Goal: Task Accomplishment & Management: Use online tool/utility

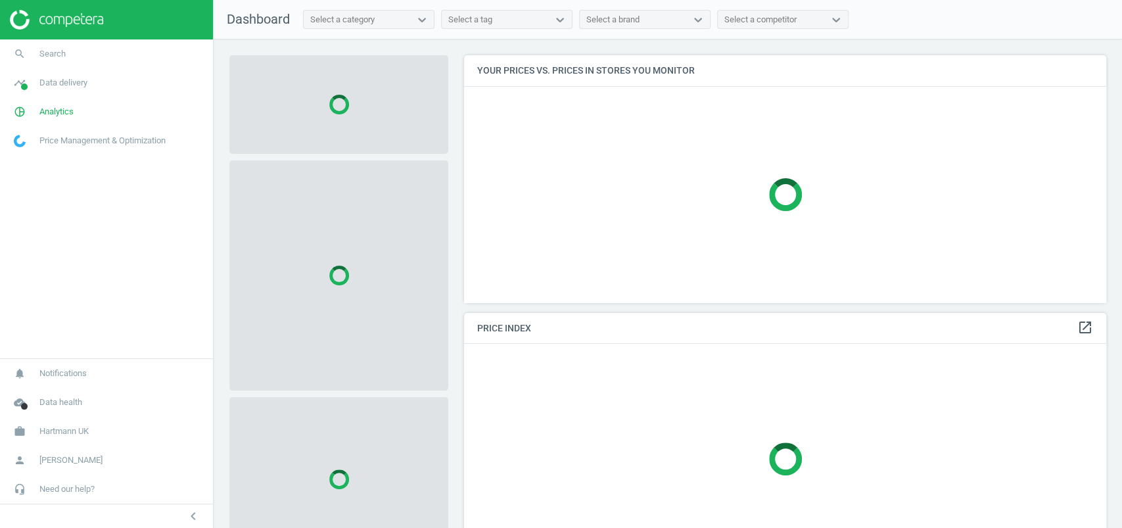
scroll to position [273, 655]
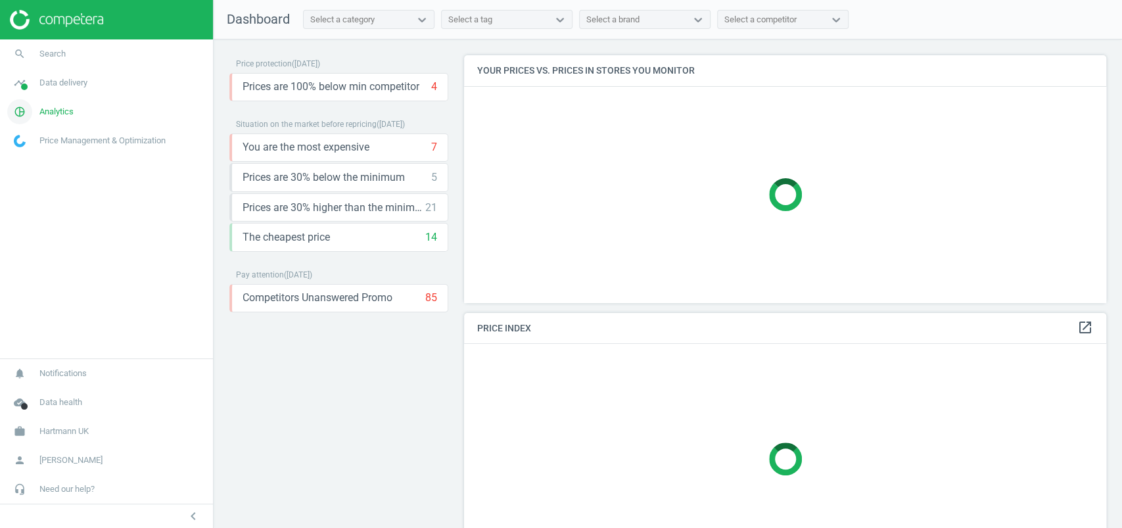
click at [59, 112] on span "Analytics" at bounding box center [56, 112] width 34 height 12
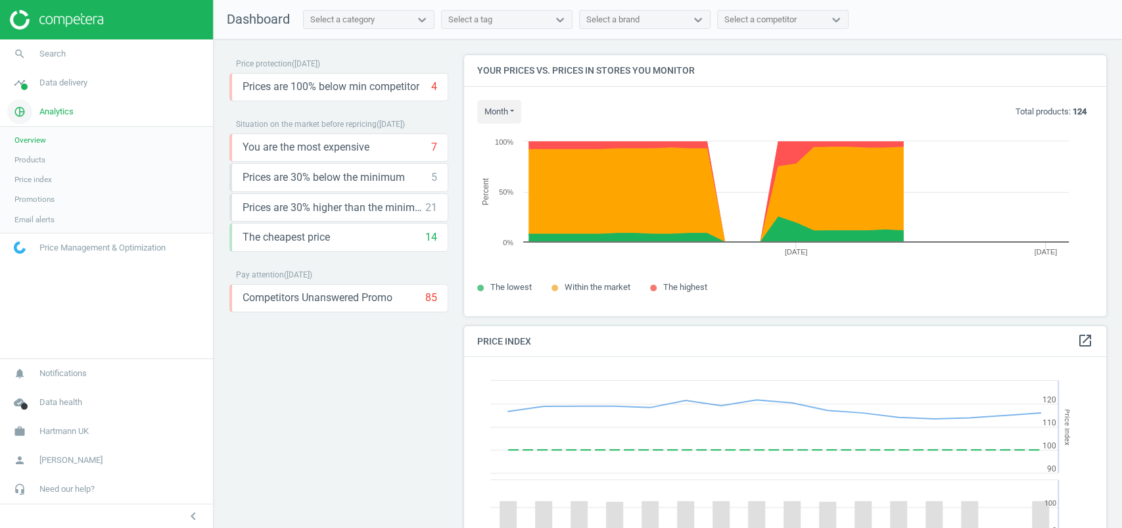
scroll to position [329, 655]
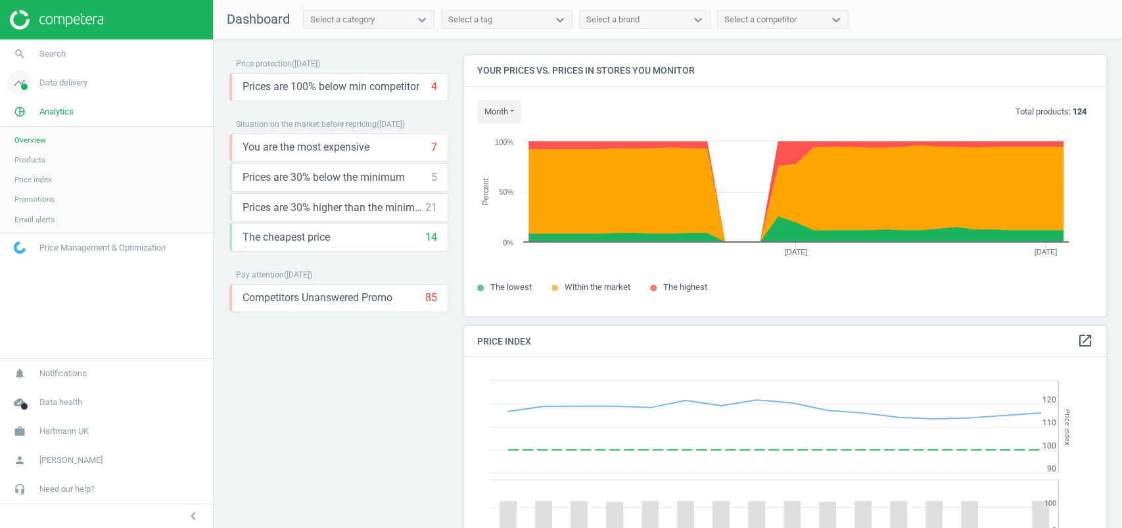
click at [64, 77] on span "Data delivery" at bounding box center [63, 83] width 48 height 12
click at [43, 149] on span "Matches" at bounding box center [28, 150] width 29 height 11
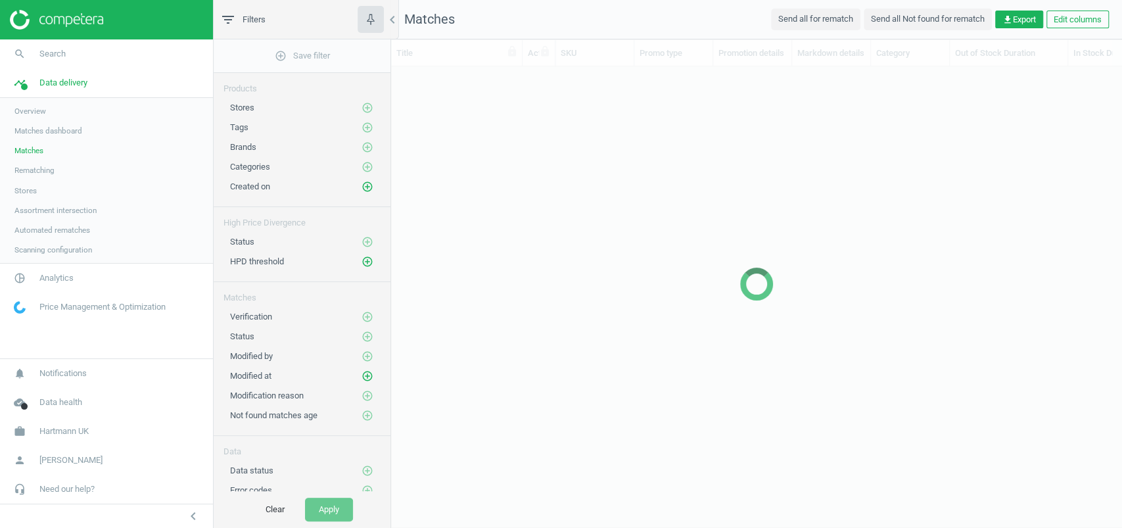
scroll to position [410, 717]
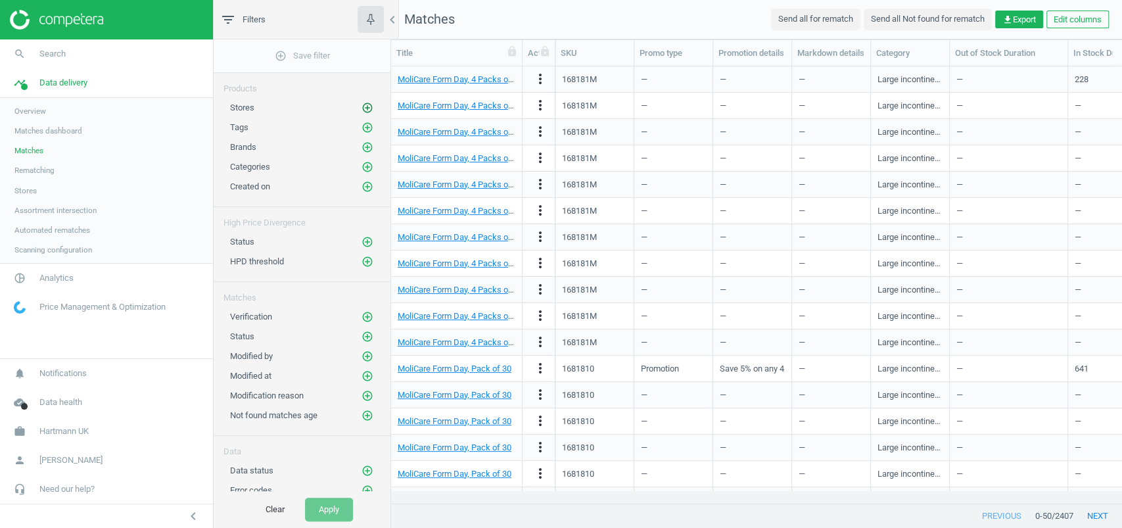
click at [367, 104] on icon "add_circle_outline" at bounding box center [367, 108] width 12 height 12
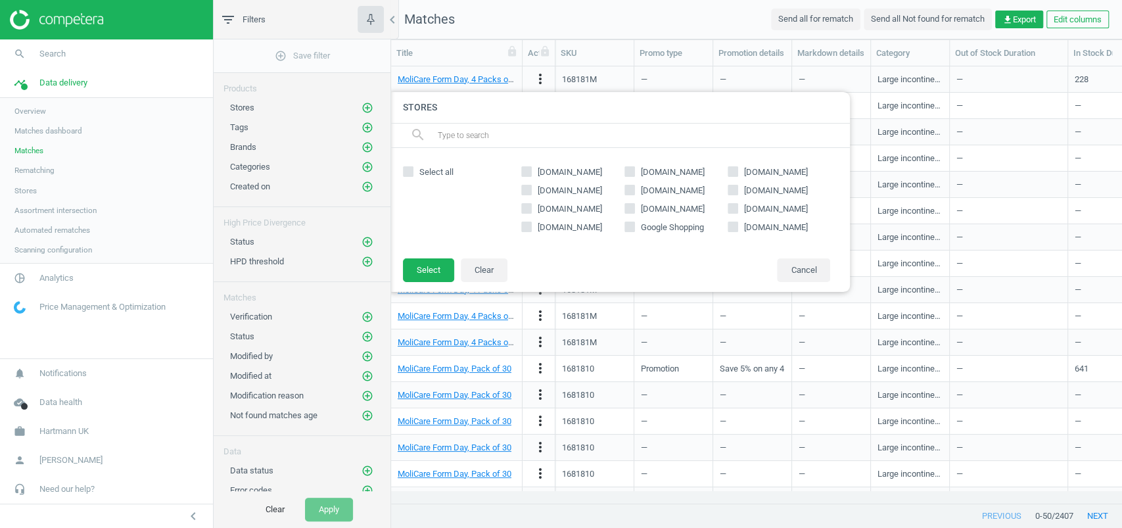
click at [584, 169] on span "[DOMAIN_NAME]" at bounding box center [569, 172] width 69 height 12
click at [531, 169] on input "[DOMAIN_NAME]" at bounding box center [526, 171] width 9 height 9
checkbox input "true"
click at [424, 272] on button "Select" at bounding box center [428, 270] width 51 height 24
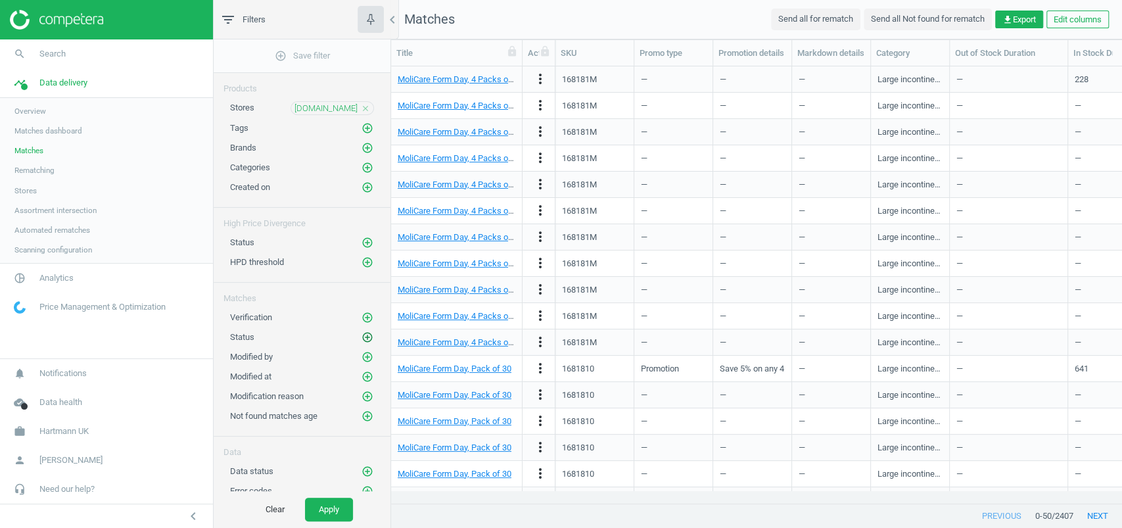
click at [369, 333] on icon "add_circle_outline" at bounding box center [367, 337] width 12 height 12
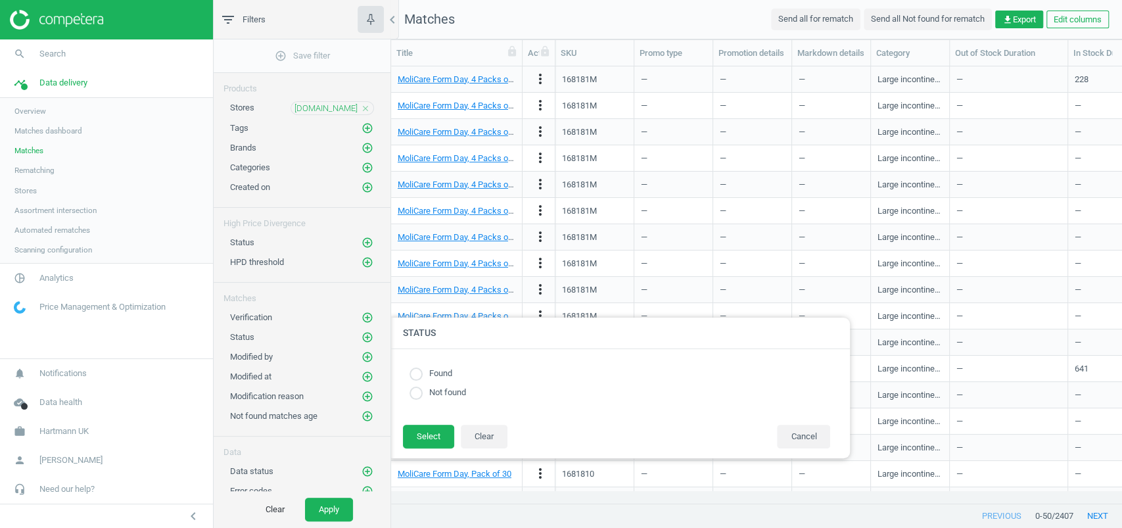
click at [455, 370] on div "Found" at bounding box center [619, 373] width 421 height 12
click at [452, 375] on label "Found" at bounding box center [438, 373] width 30 height 12
click at [421, 371] on input "radio" at bounding box center [415, 373] width 13 height 13
radio input "true"
click at [422, 428] on button "Select" at bounding box center [428, 436] width 51 height 24
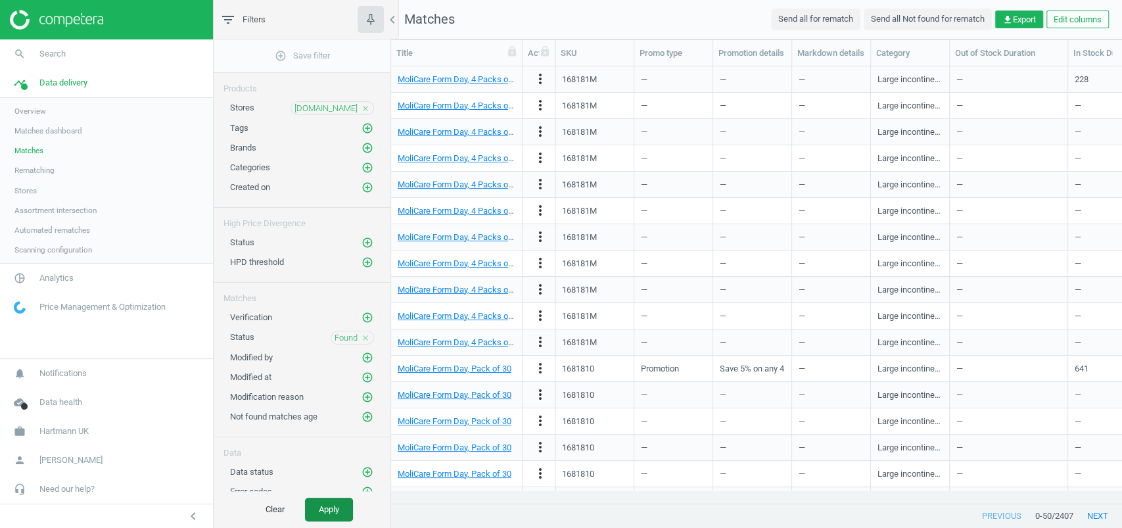
click at [345, 506] on button "Apply" at bounding box center [329, 509] width 48 height 24
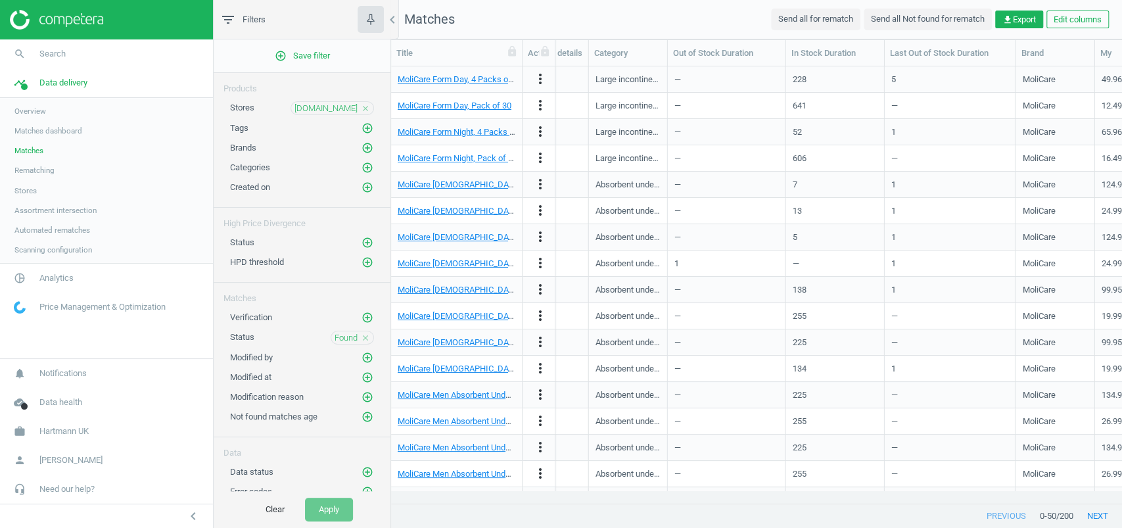
scroll to position [0, 274]
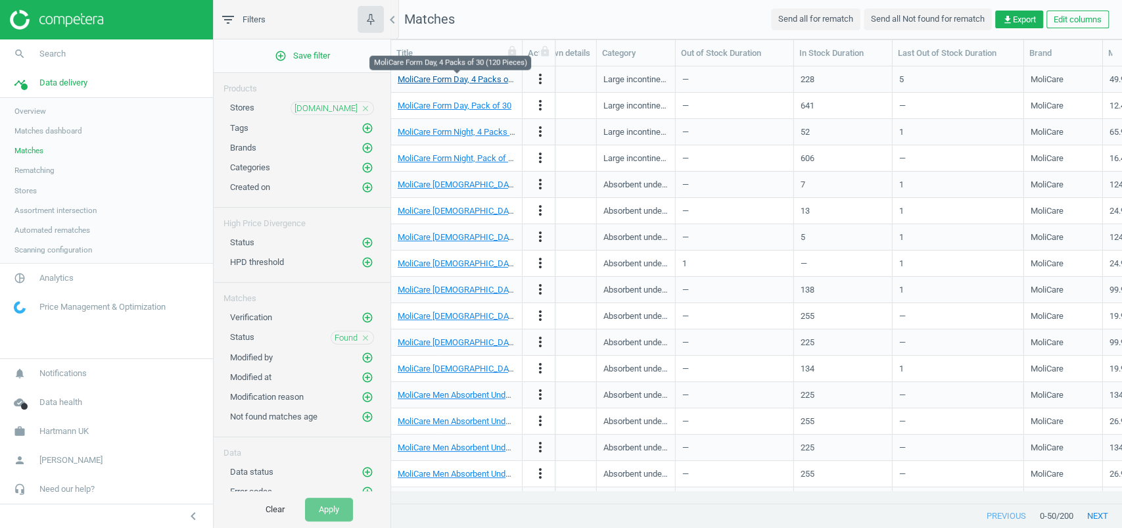
click at [454, 78] on link "MoliCare Form Day, 4 Packs of 30 (120 Pieces)" at bounding box center [485, 79] width 174 height 10
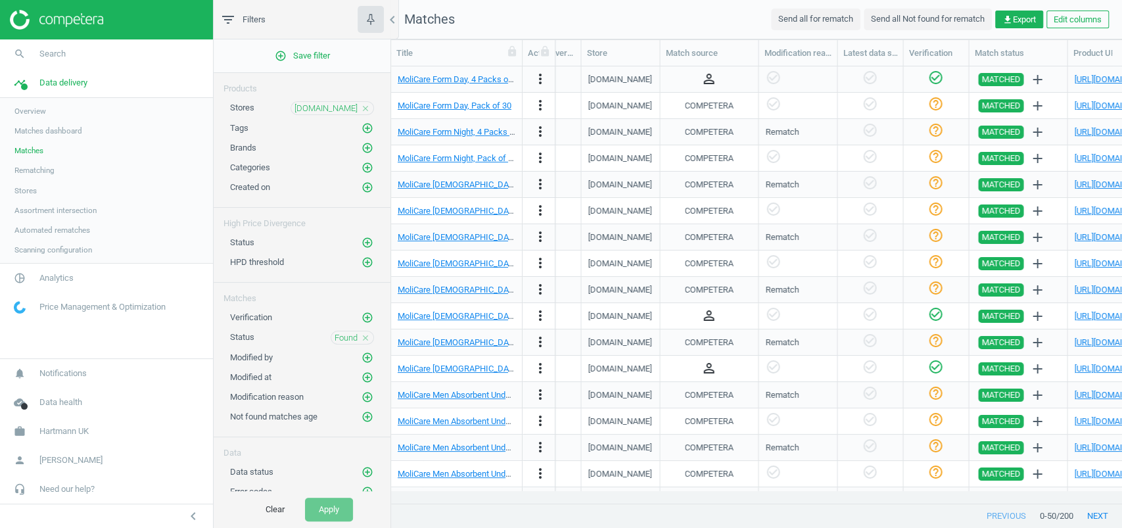
scroll to position [0, 1111]
click at [1088, 77] on link "https://www.amazon.co.uk/dp/B0CJJB54MG" at bounding box center [1115, 79] width 83 height 10
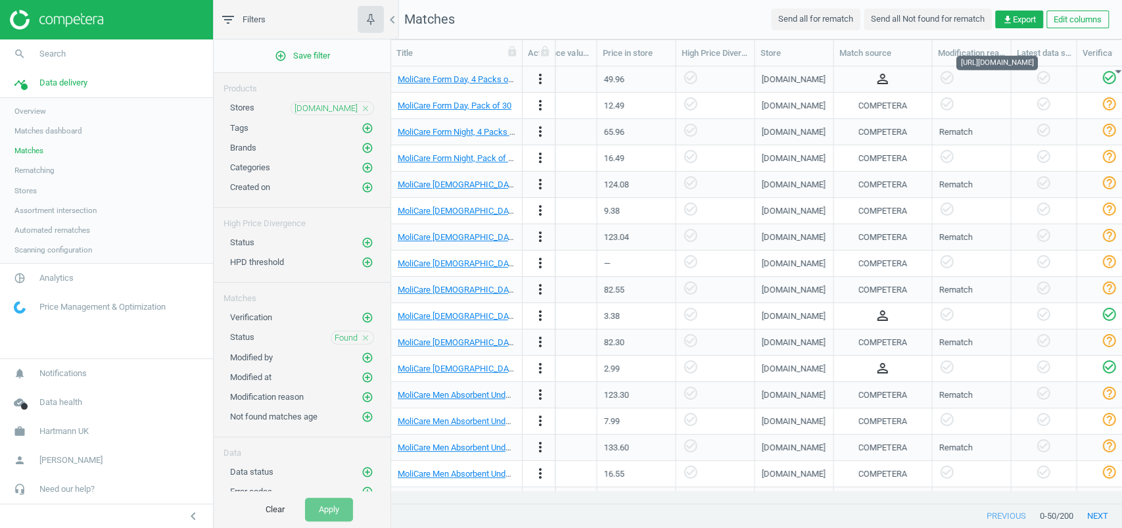
scroll to position [0, 937]
click at [367, 240] on icon "add_circle_outline" at bounding box center [367, 243] width 12 height 12
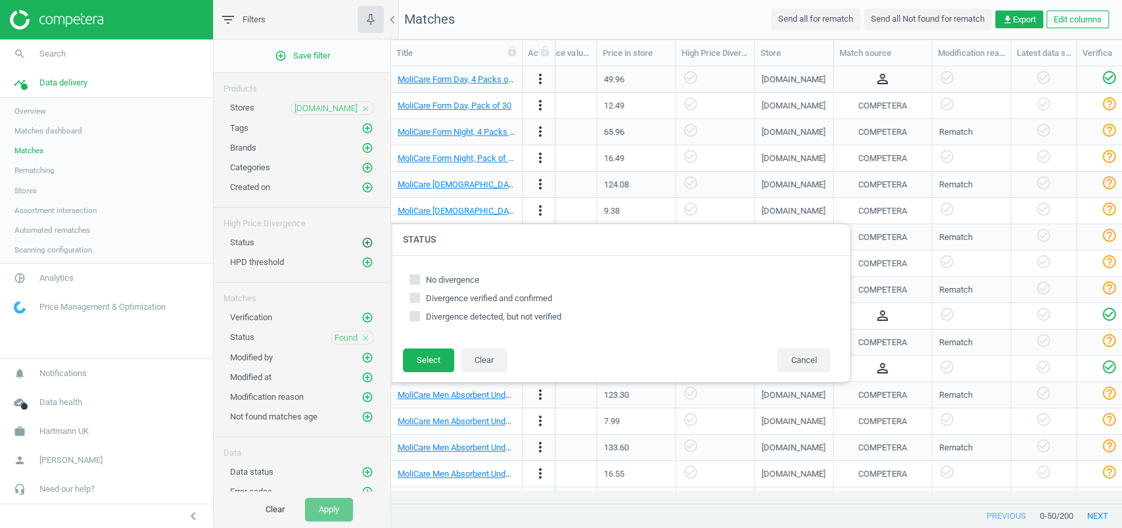
click at [367, 240] on icon "add_circle_outline" at bounding box center [367, 243] width 12 height 12
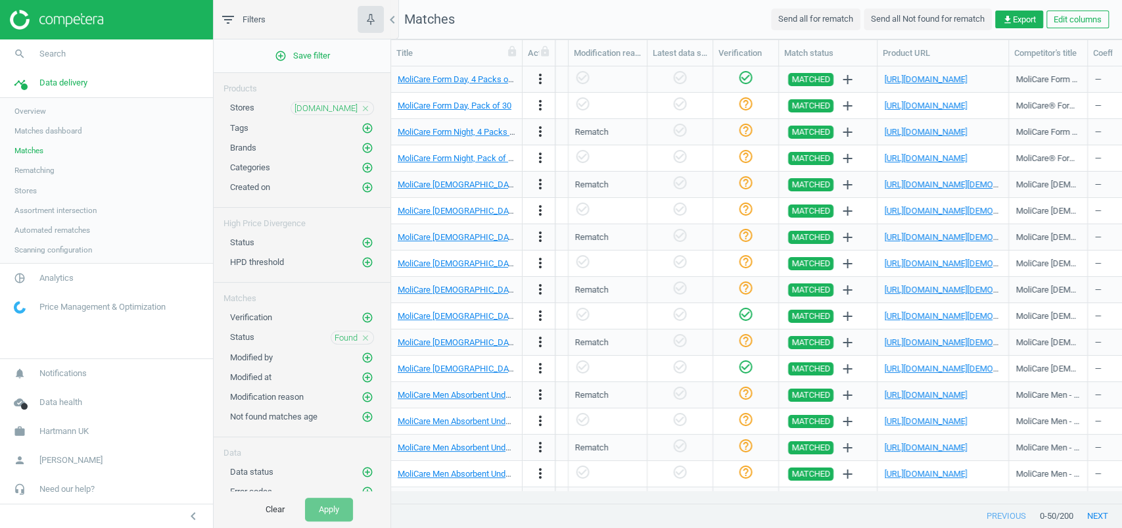
scroll to position [0, 1301]
click at [952, 267] on link "https://www.amazon.co.uk/MoliCare-Lady-Incontinence-Protection-Discreetly/dp/B0…" at bounding box center [969, 263] width 170 height 10
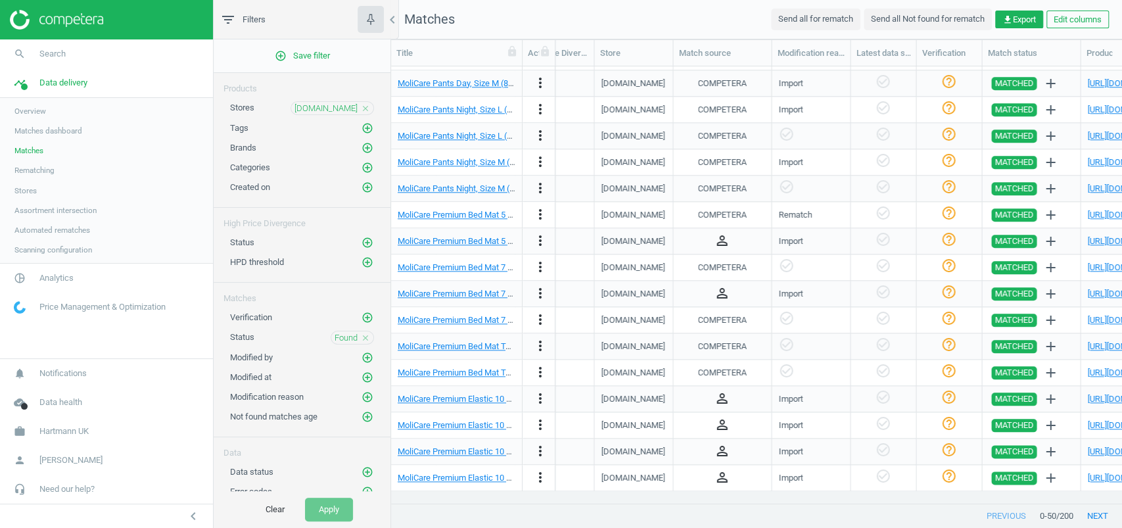
scroll to position [0, 1097]
click at [1097, 236] on link "http://amazon.co.uk/dp/B089MFLHG6" at bounding box center [1128, 241] width 83 height 10
click at [51, 272] on span "Analytics" at bounding box center [56, 278] width 34 height 12
click at [51, 195] on span "Promotions" at bounding box center [34, 199] width 40 height 11
click at [341, 110] on span "[DOMAIN_NAME]" at bounding box center [325, 109] width 63 height 12
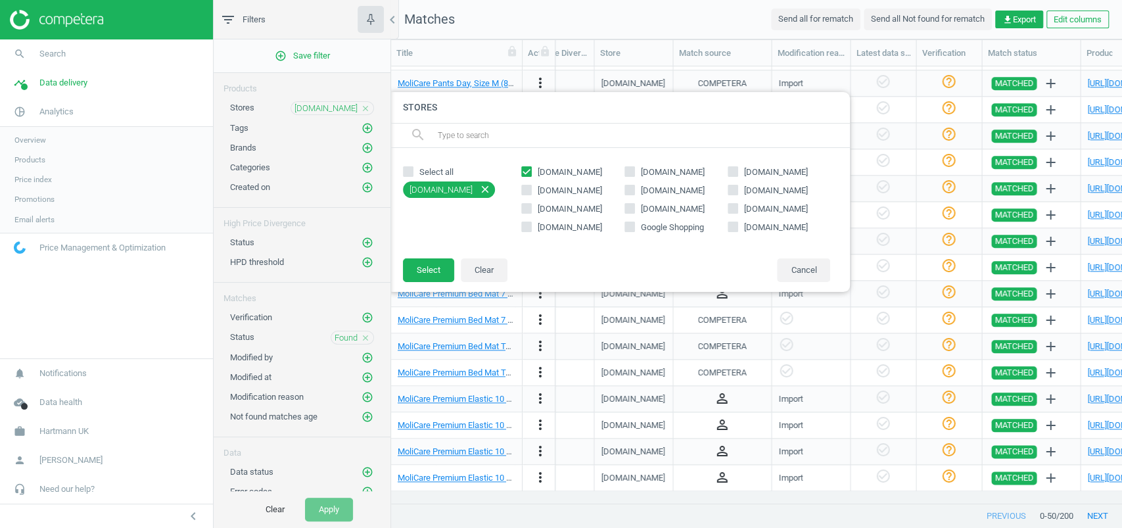
click at [517, 137] on input "text" at bounding box center [637, 135] width 403 height 21
paste input "[DOMAIN_NAME]"
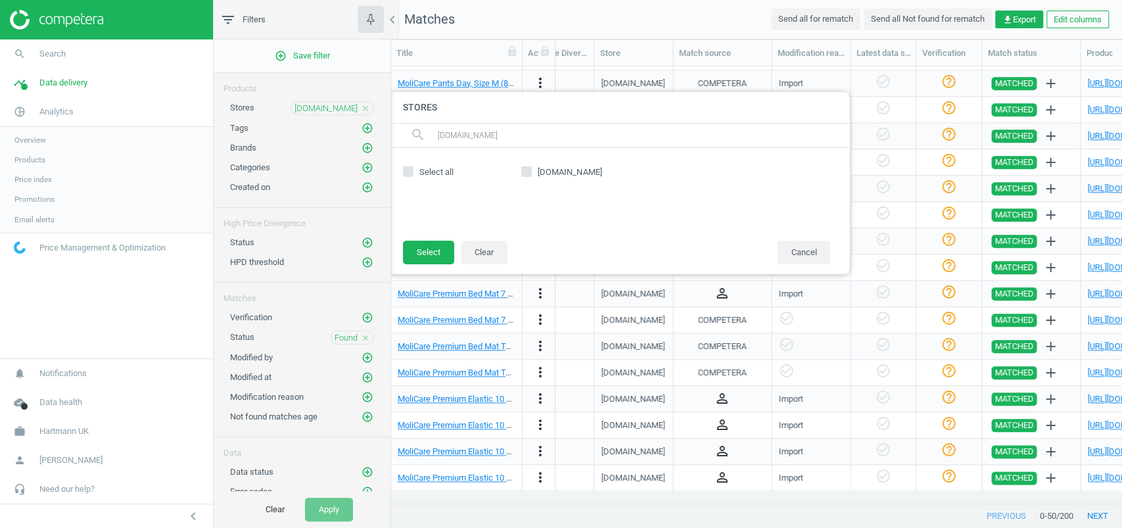
type input "[DOMAIN_NAME]"
click at [549, 172] on span "[DOMAIN_NAME]" at bounding box center [569, 172] width 69 height 12
click at [531, 172] on input "[DOMAIN_NAME]" at bounding box center [526, 171] width 9 height 9
checkbox input "true"
click at [433, 244] on button "Select" at bounding box center [428, 252] width 51 height 24
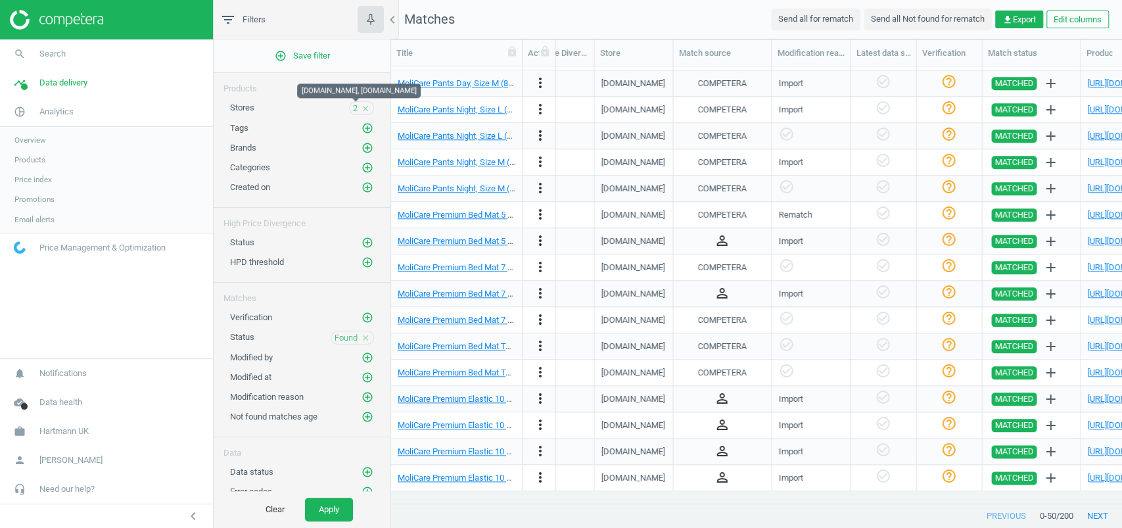
click at [353, 108] on span "2" at bounding box center [355, 109] width 5 height 12
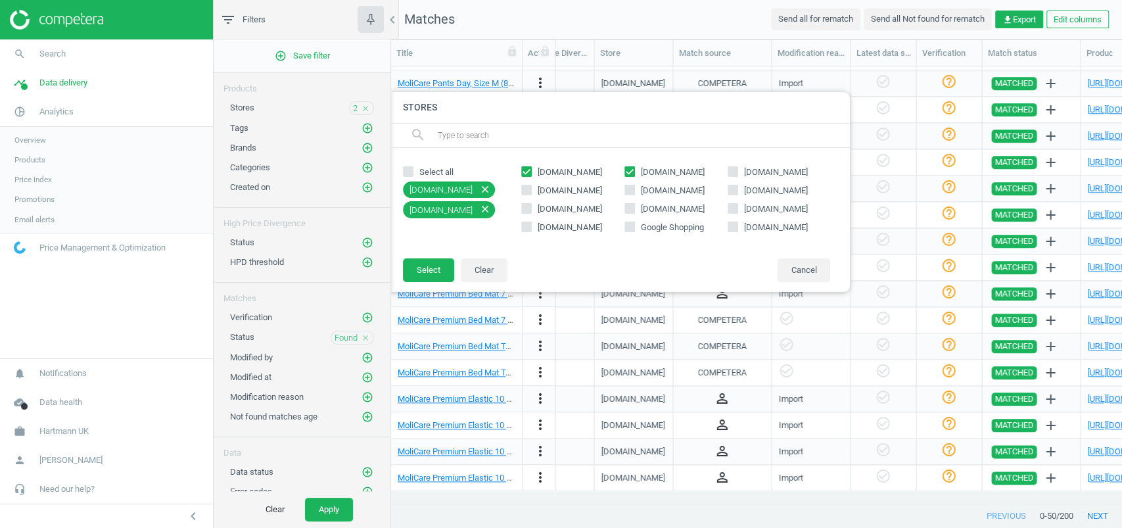
click at [522, 168] on input "[DOMAIN_NAME]" at bounding box center [526, 171] width 9 height 9
checkbox input "false"
click at [421, 279] on button "Select" at bounding box center [428, 270] width 51 height 24
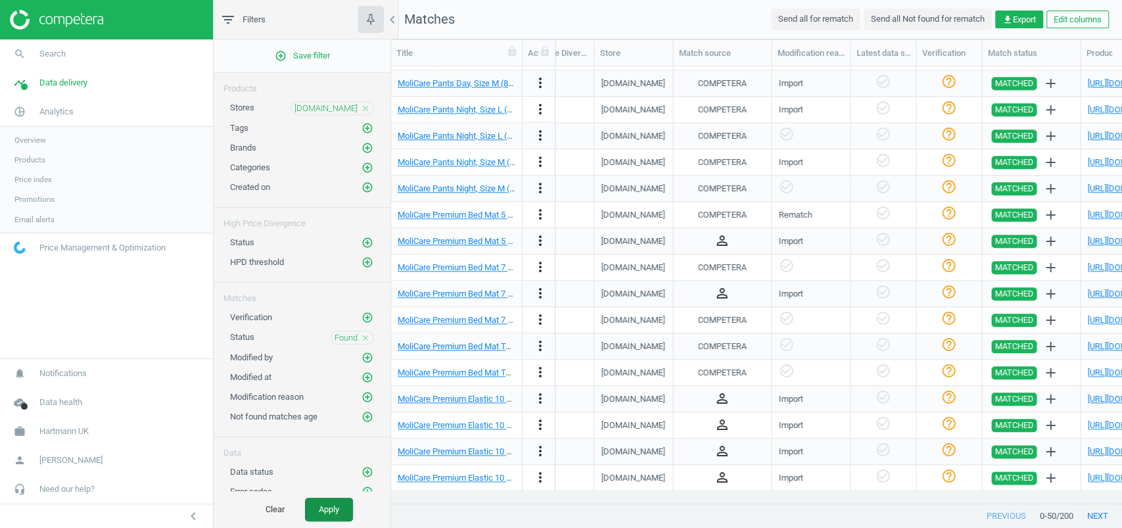
click at [325, 511] on button "Apply" at bounding box center [329, 509] width 48 height 24
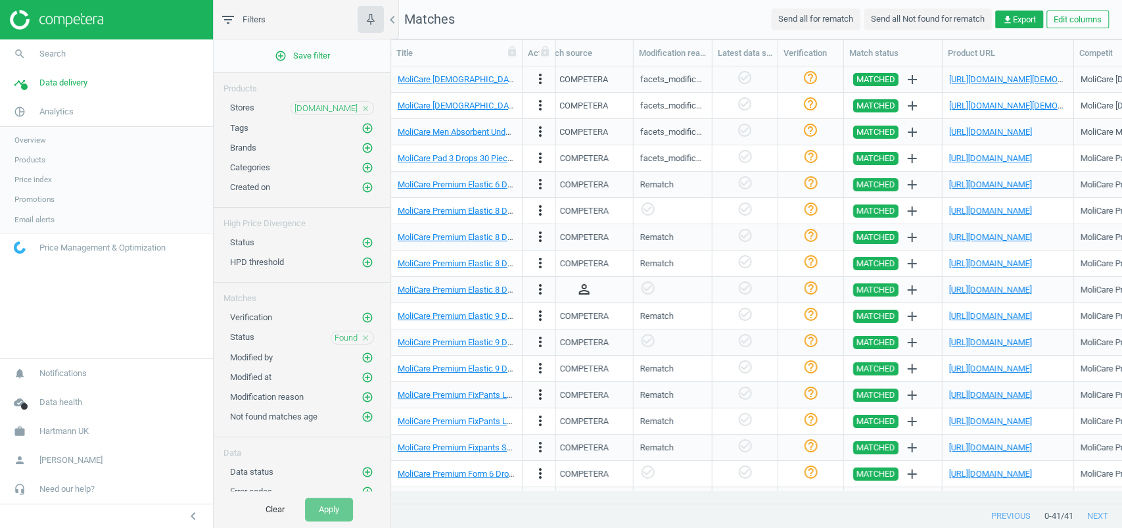
scroll to position [0, 1236]
click at [980, 77] on link "https://www.weldricks.co.uk/products/molicare-lady-absorbent-underwear-5-x-chan…" at bounding box center [1034, 79] width 170 height 10
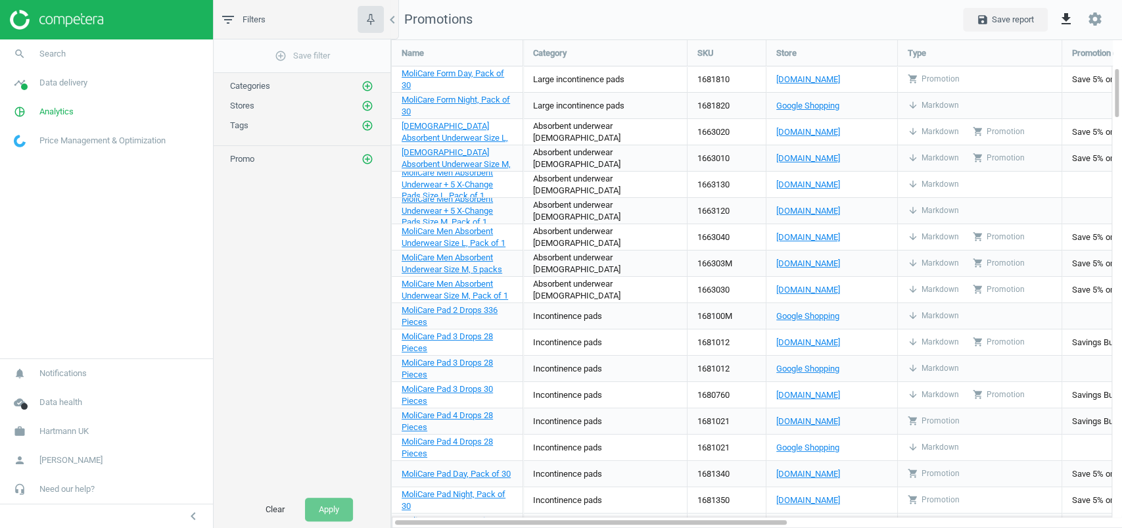
scroll to position [515, 757]
click at [449, 72] on span "MoliCare Form Day, Pack of 30" at bounding box center [452, 79] width 103 height 22
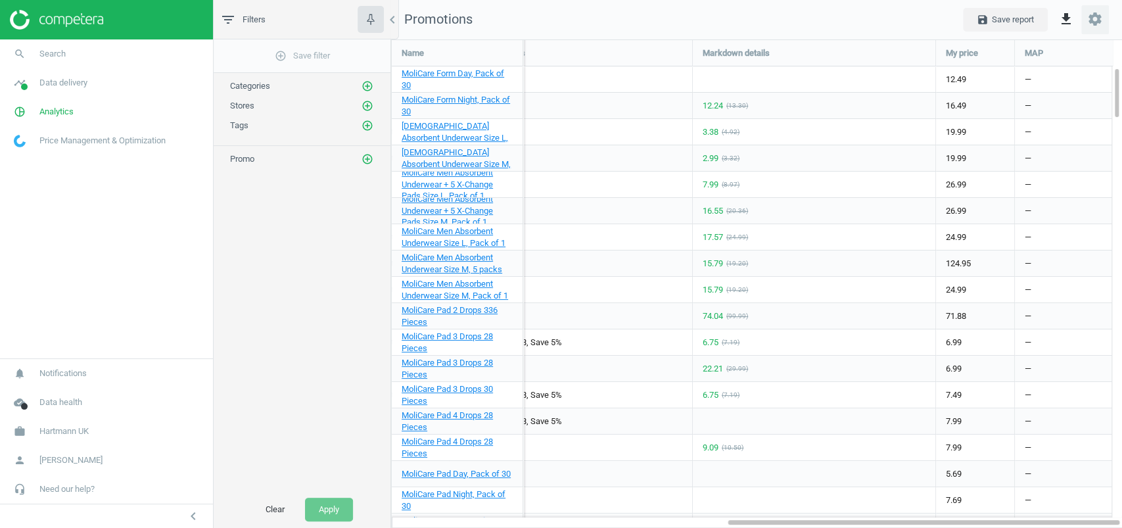
click at [1089, 22] on icon "settings" at bounding box center [1095, 19] width 16 height 16
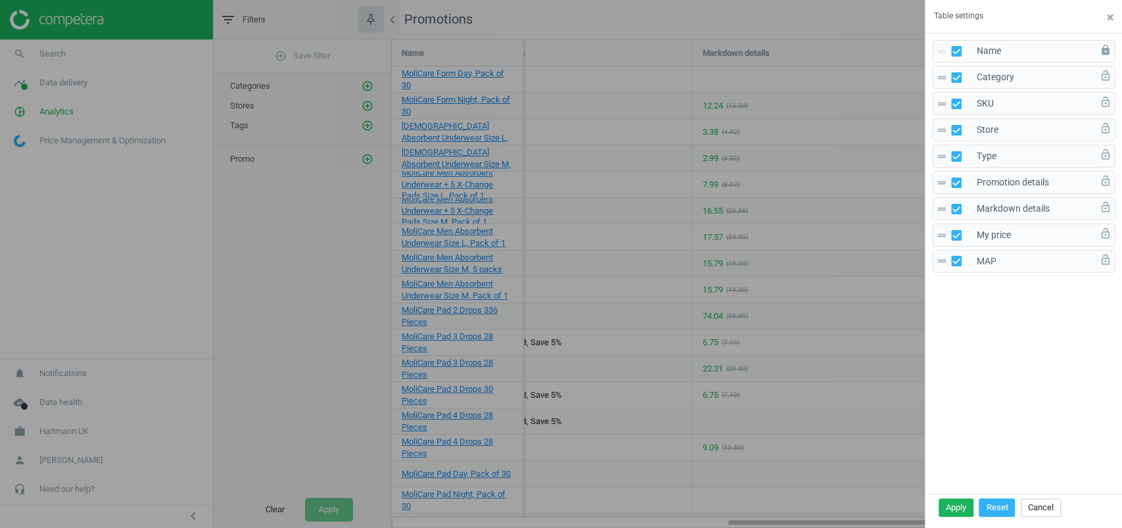
click at [789, 143] on div at bounding box center [561, 264] width 1122 height 528
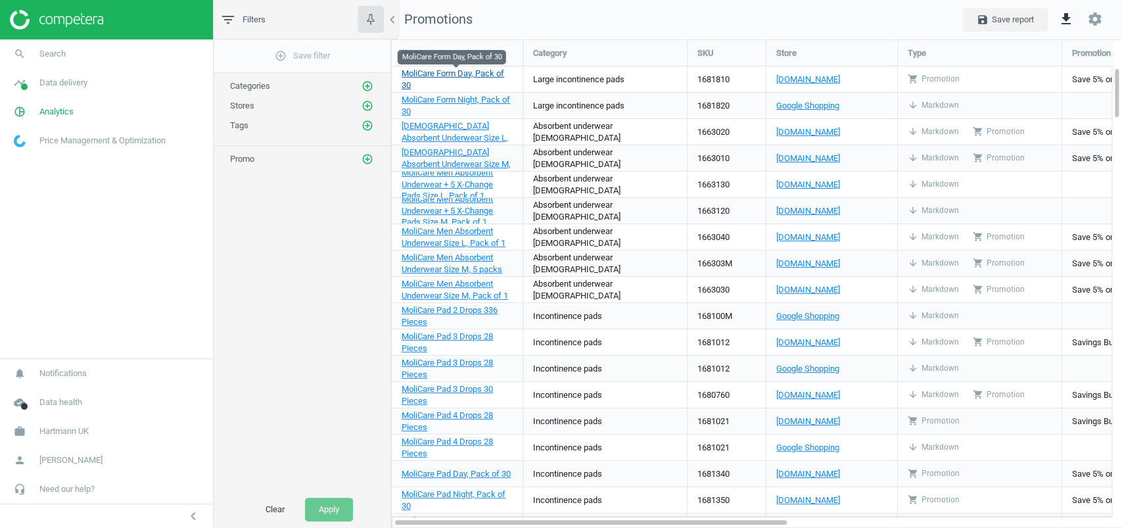
click at [482, 76] on span "MoliCare Form Day, Pack of 30" at bounding box center [452, 79] width 103 height 22
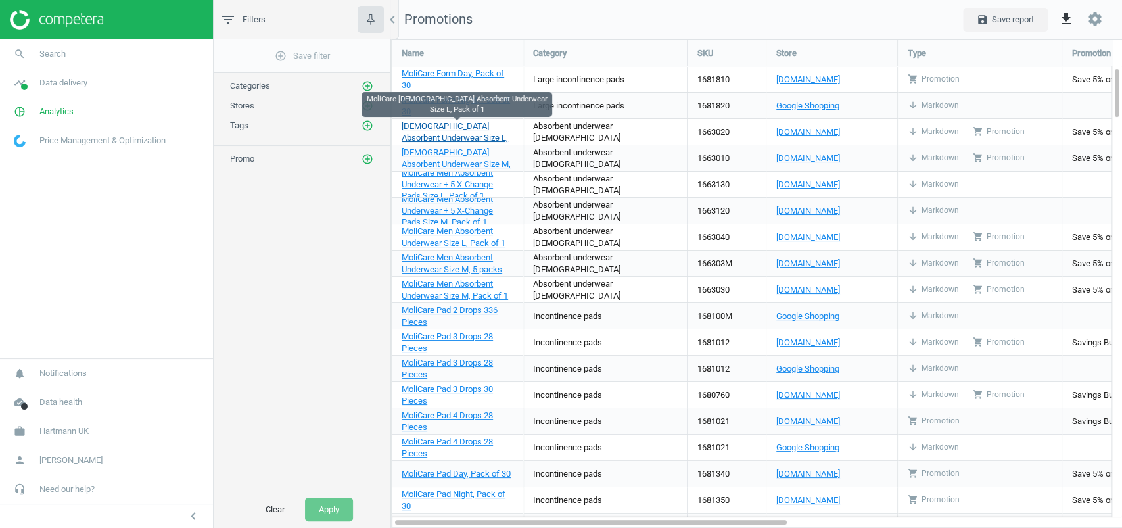
click at [446, 132] on span "MoliCare Lady Absorbent Underwear Size L, Pack of 1" at bounding box center [454, 131] width 106 height 45
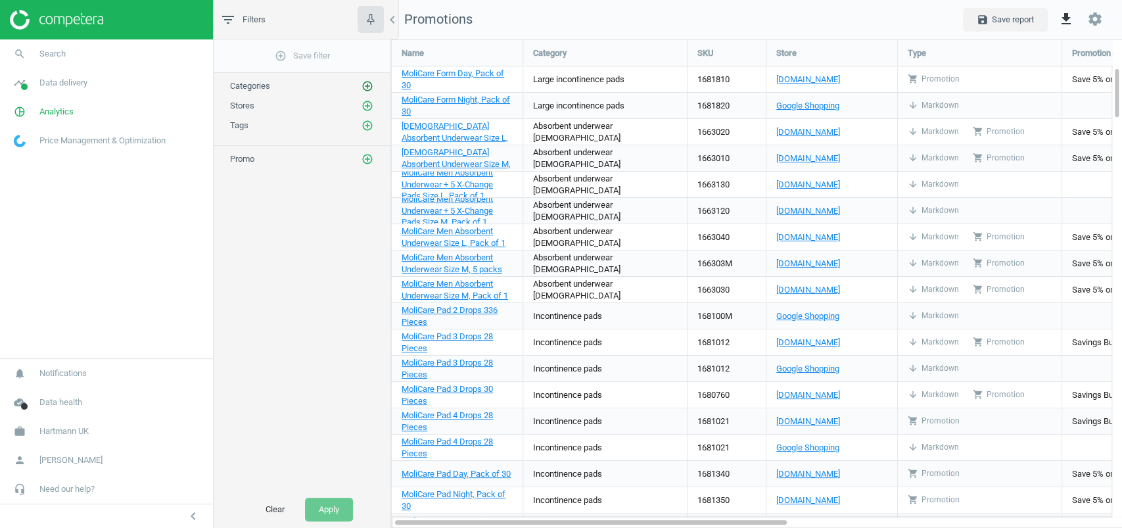
click at [365, 86] on icon "add_circle_outline" at bounding box center [367, 86] width 12 height 12
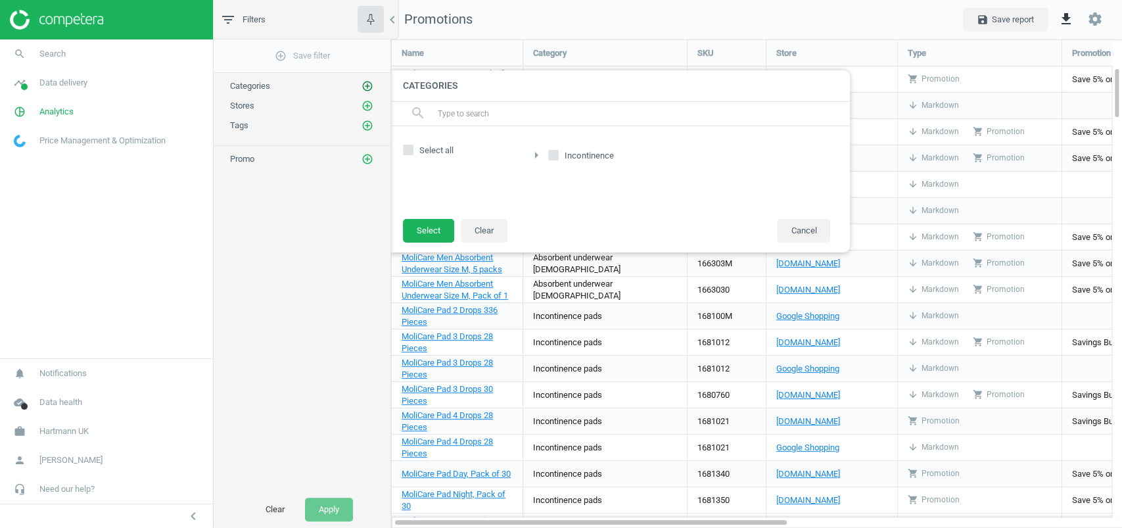
click at [365, 86] on icon "add_circle_outline" at bounding box center [367, 86] width 12 height 12
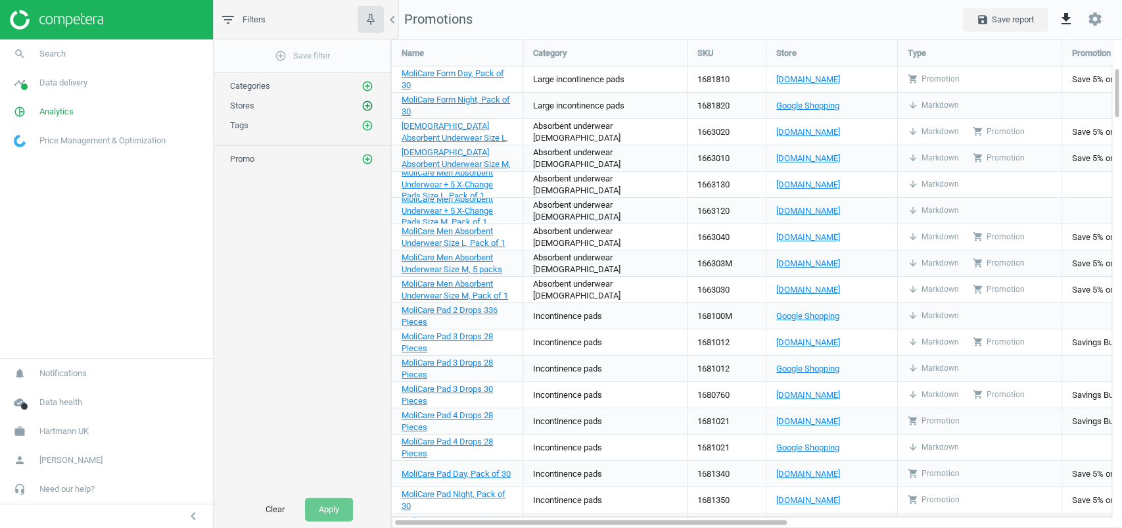
click at [370, 105] on icon "add_circle_outline" at bounding box center [367, 106] width 12 height 12
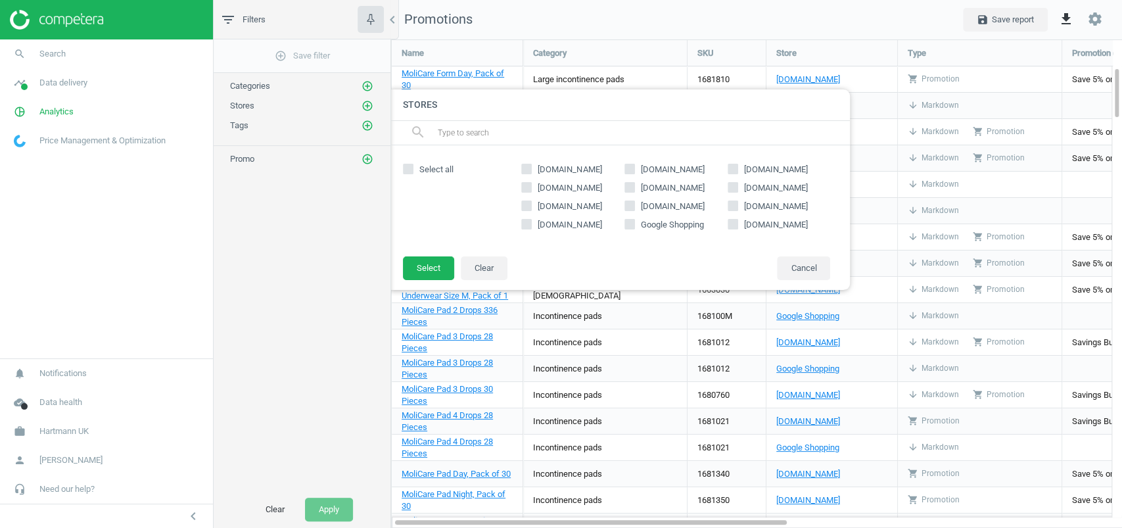
click at [667, 166] on span "[DOMAIN_NAME]" at bounding box center [672, 170] width 69 height 12
click at [633, 166] on input "[DOMAIN_NAME]" at bounding box center [629, 169] width 9 height 9
checkbox input "true"
click at [442, 274] on button "Select" at bounding box center [428, 268] width 51 height 24
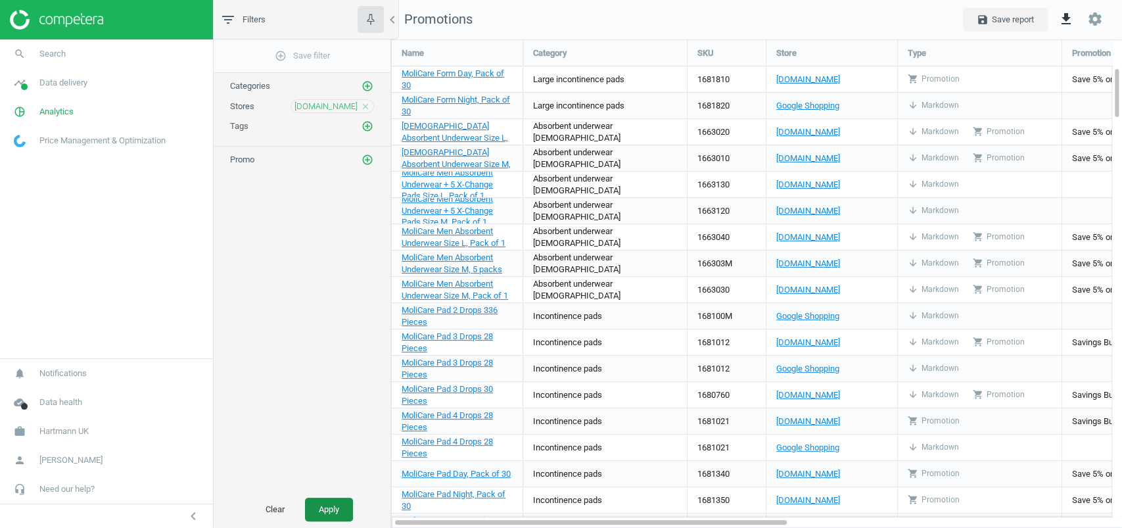
click at [327, 517] on button "Apply" at bounding box center [329, 509] width 48 height 24
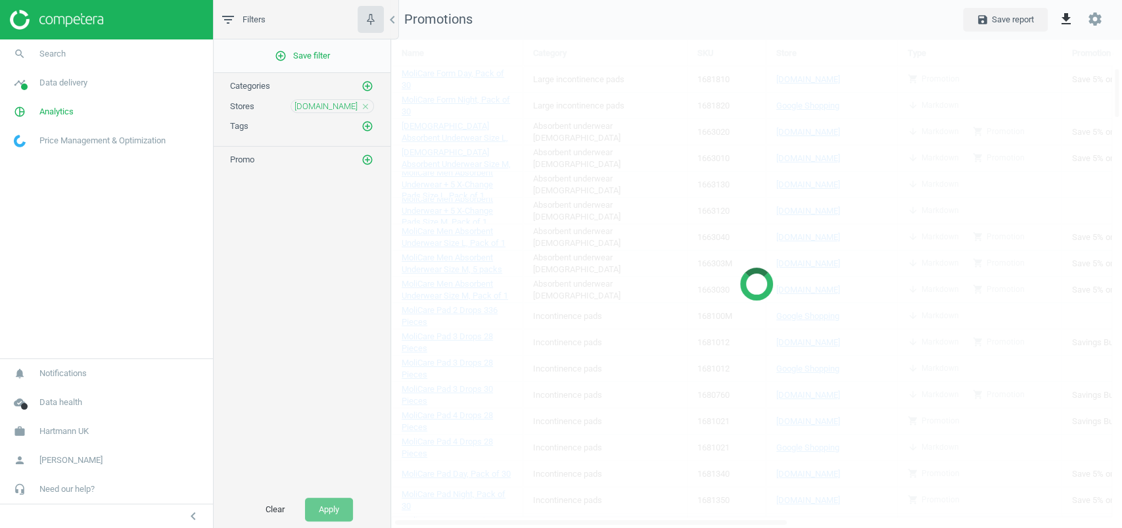
scroll to position [6, 7]
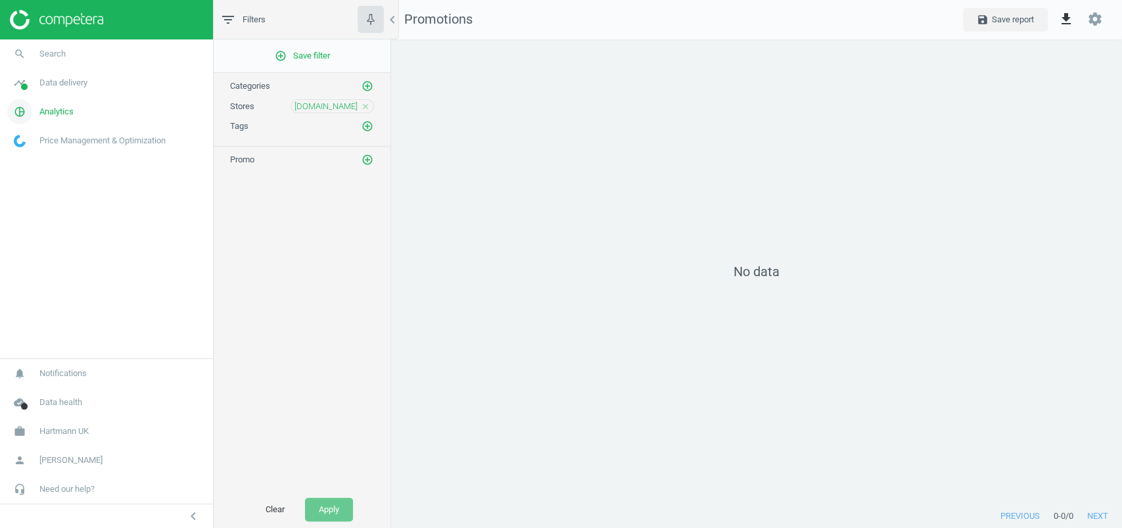
click at [66, 102] on link "pie_chart_outlined Analytics" at bounding box center [106, 111] width 213 height 29
click at [45, 159] on span "Products" at bounding box center [29, 159] width 31 height 11
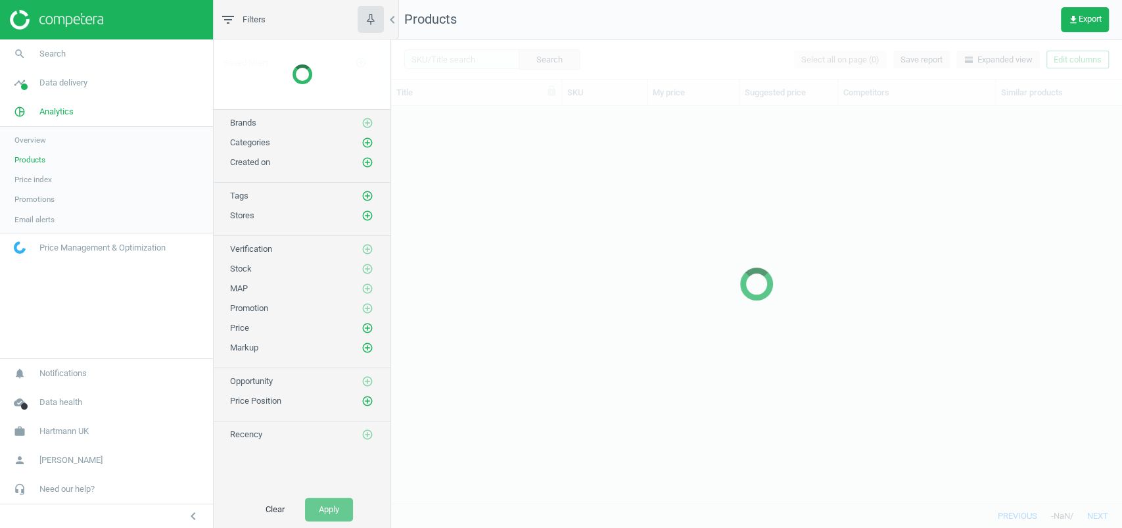
scroll to position [371, 717]
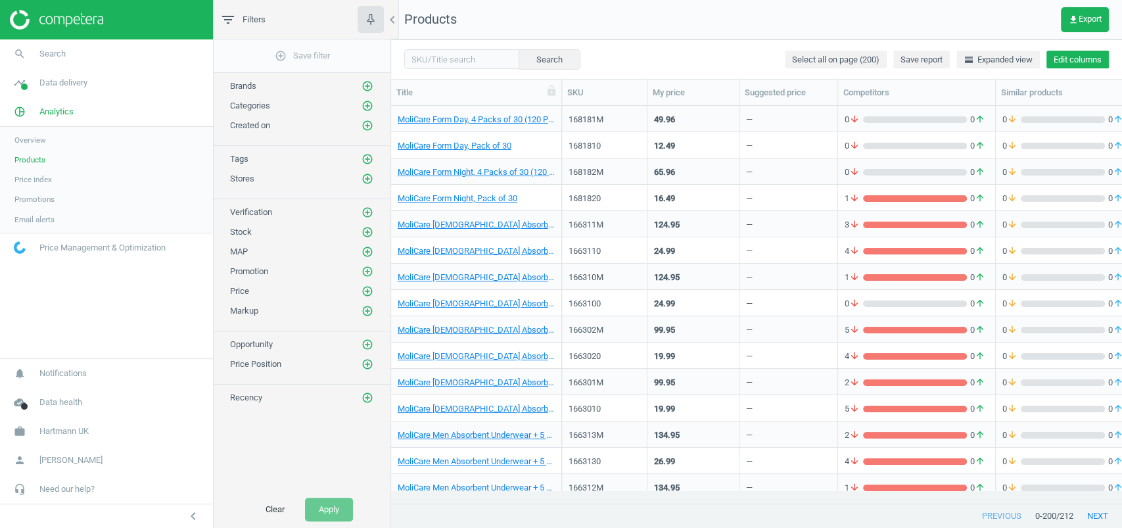
click at [1063, 62] on button "Edit columns" at bounding box center [1077, 60] width 62 height 18
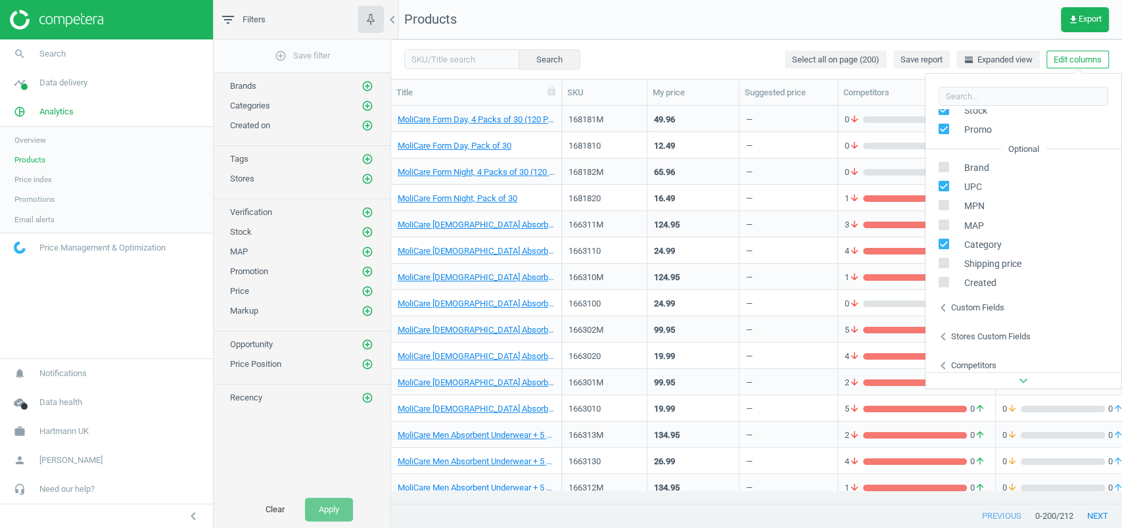
scroll to position [207, 0]
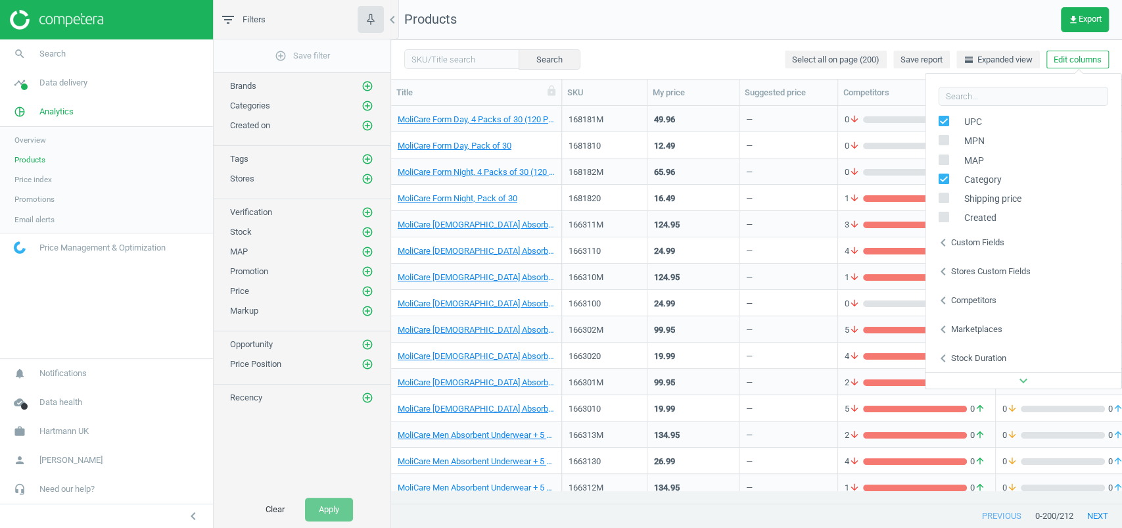
click at [1002, 278] on div "chevron_left Stores custom fields" at bounding box center [1023, 271] width 196 height 29
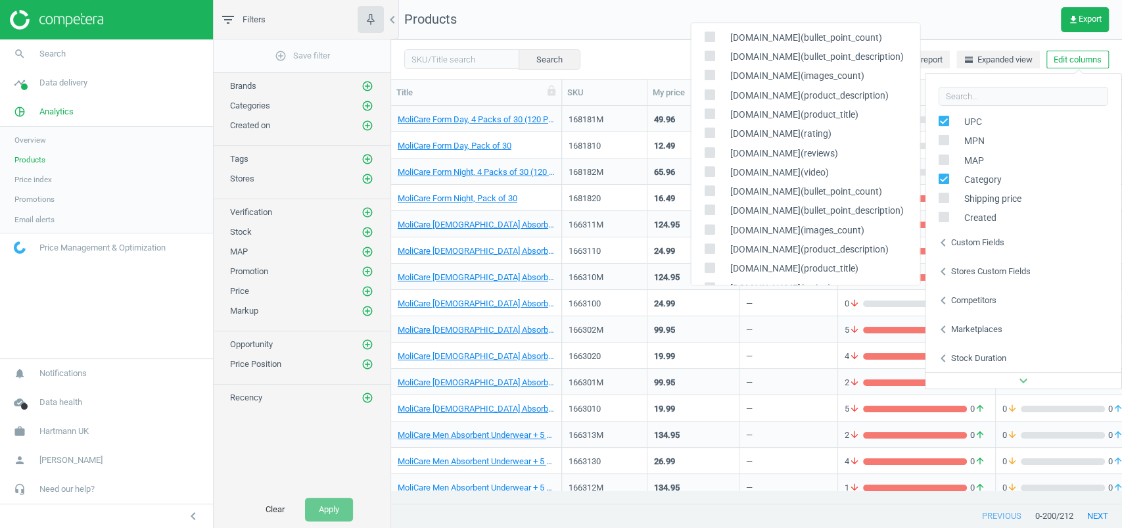
scroll to position [219, 0]
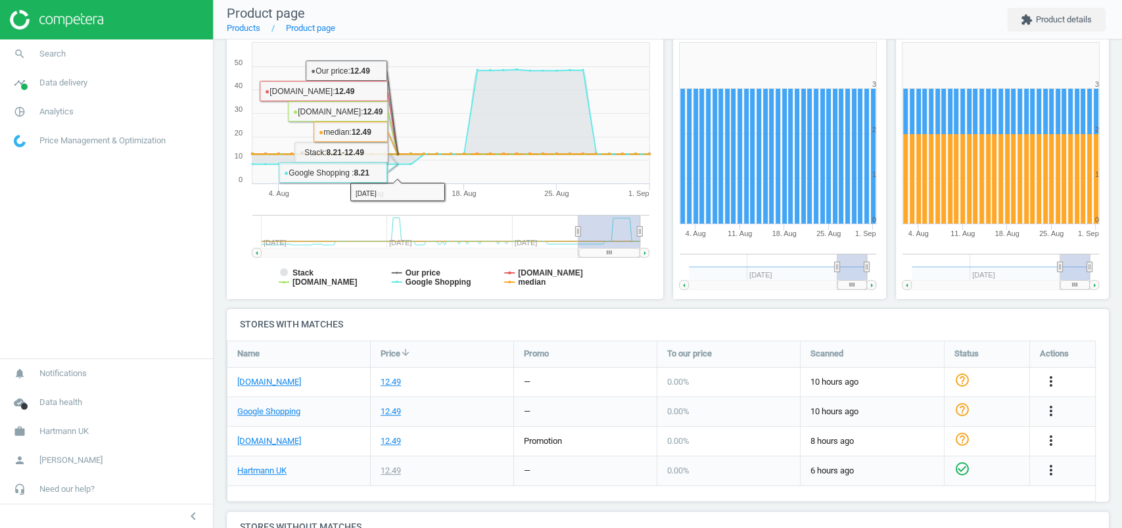
scroll to position [222, 0]
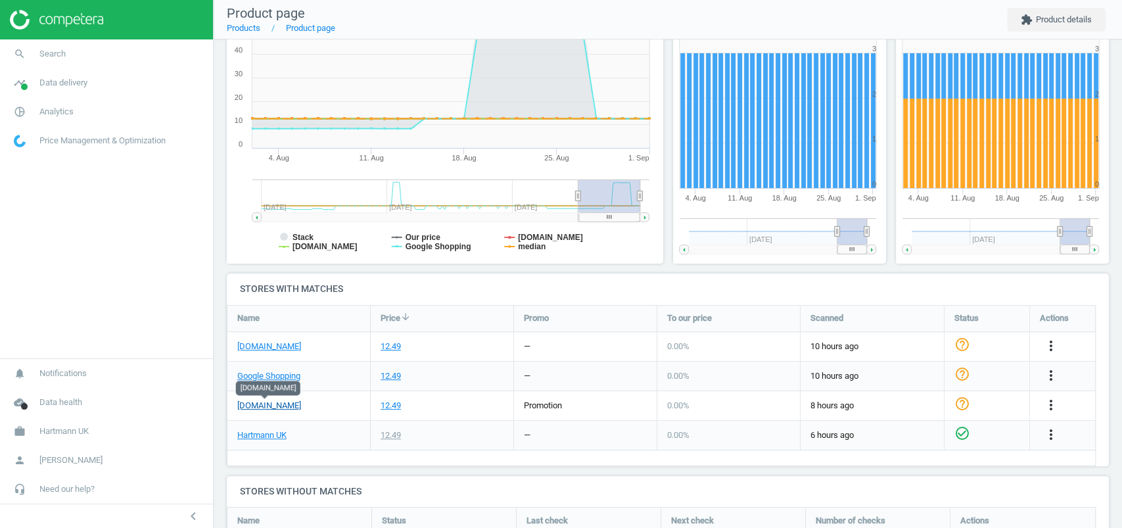
click at [281, 403] on link "[DOMAIN_NAME]" at bounding box center [269, 406] width 64 height 12
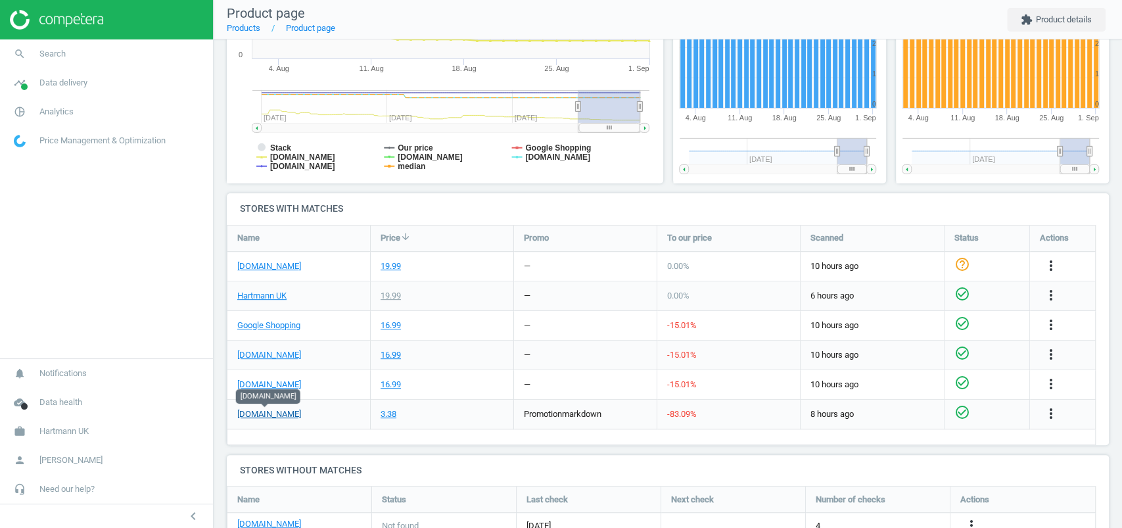
click at [284, 414] on link "[DOMAIN_NAME]" at bounding box center [269, 414] width 64 height 12
